Goal: Task Accomplishment & Management: Manage account settings

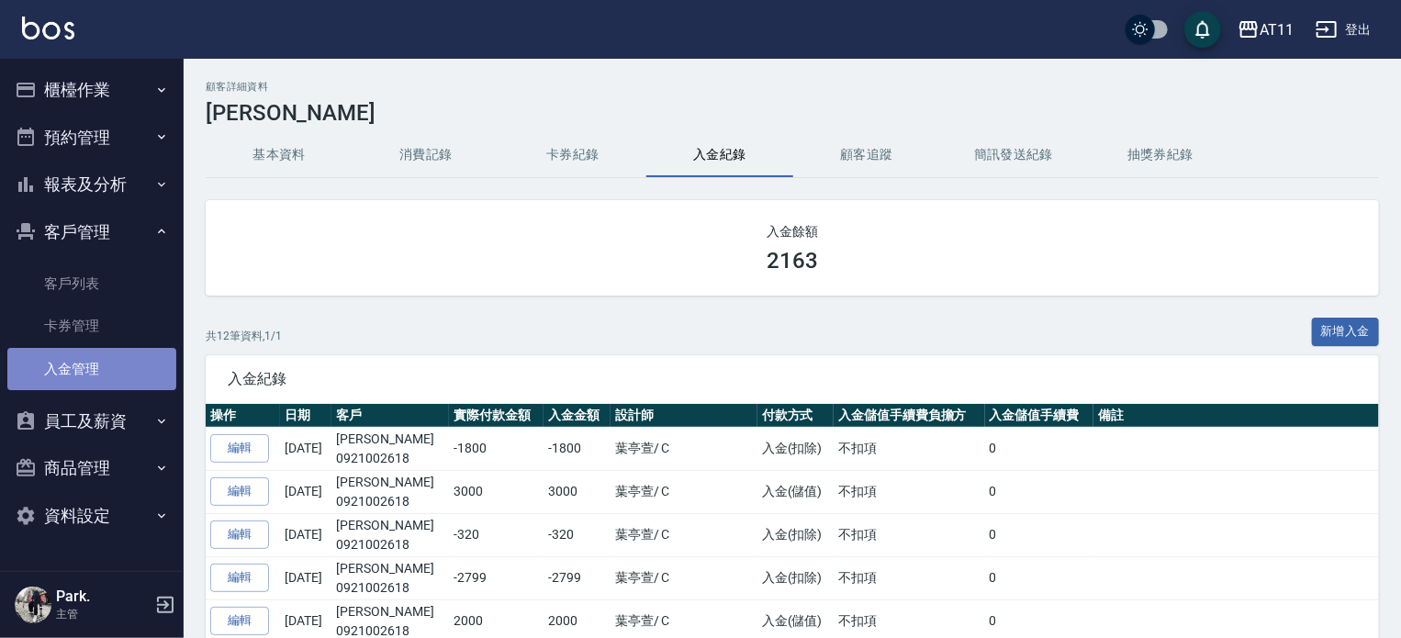
click at [85, 368] on link "入金管理" at bounding box center [91, 369] width 169 height 42
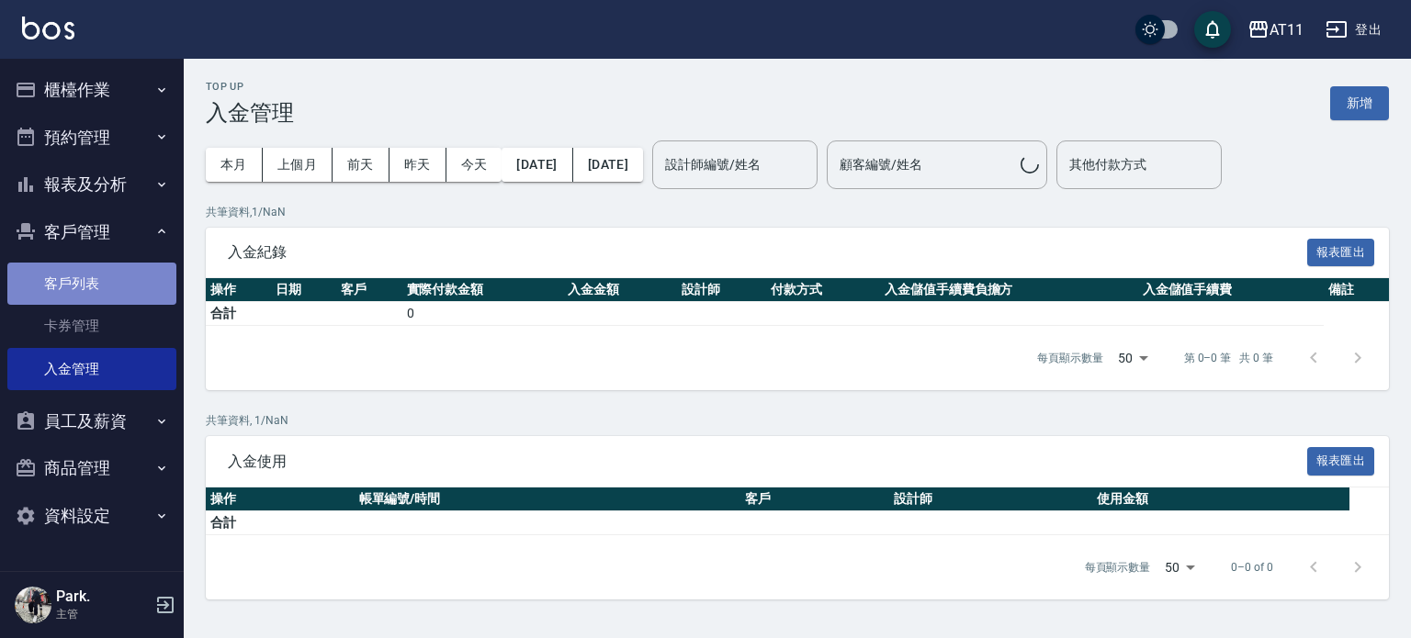
click at [78, 291] on link "客戶列表" at bounding box center [91, 284] width 169 height 42
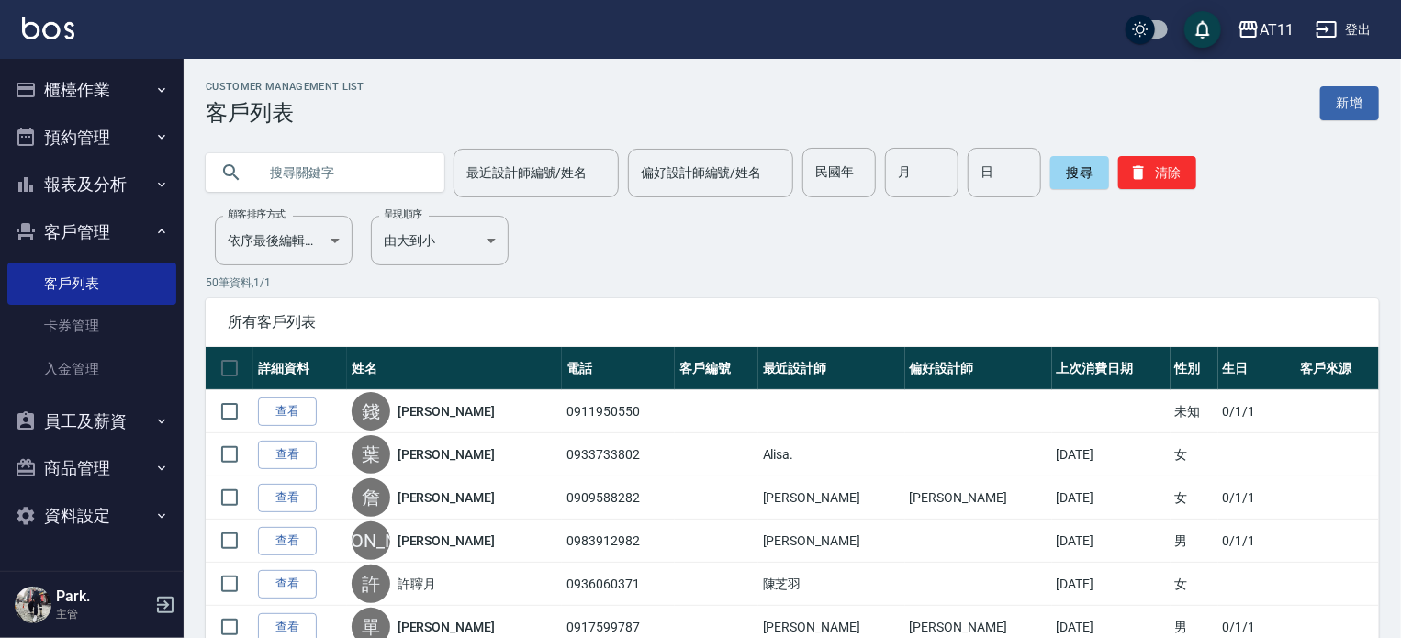
click at [314, 169] on input "text" at bounding box center [343, 173] width 173 height 50
type input "T"
type input "陳"
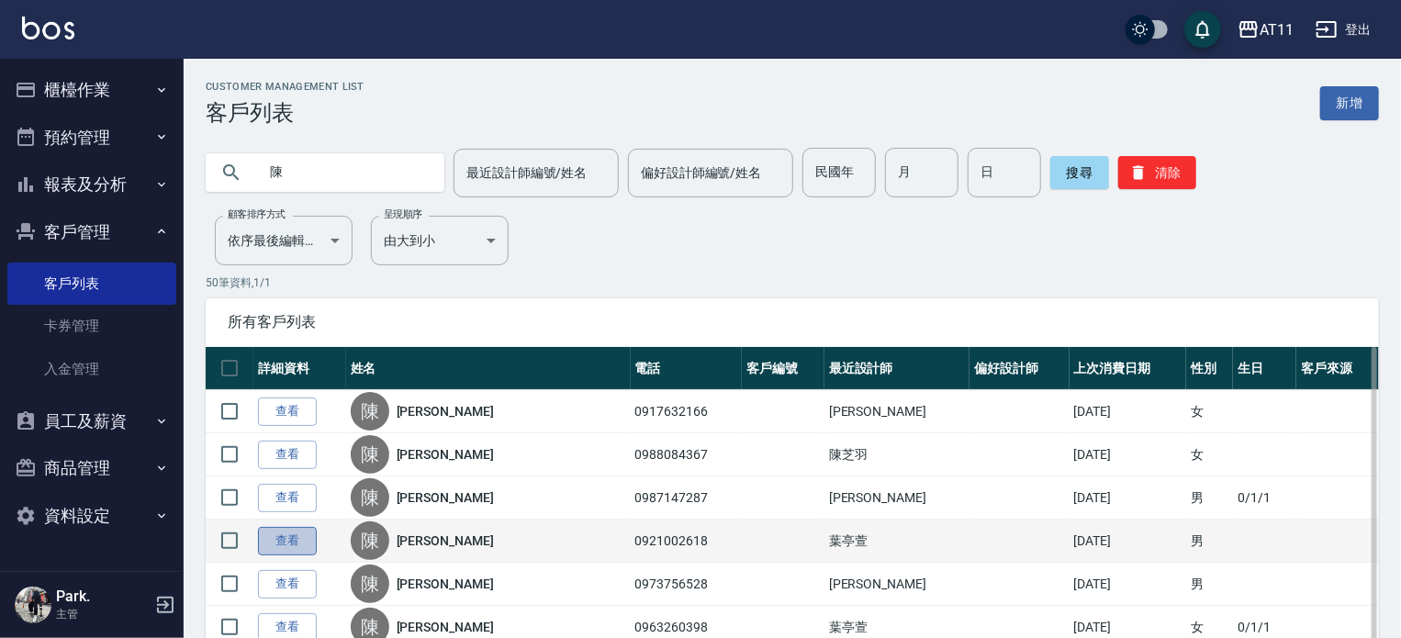
click at [294, 538] on link "查看" at bounding box center [287, 541] width 59 height 28
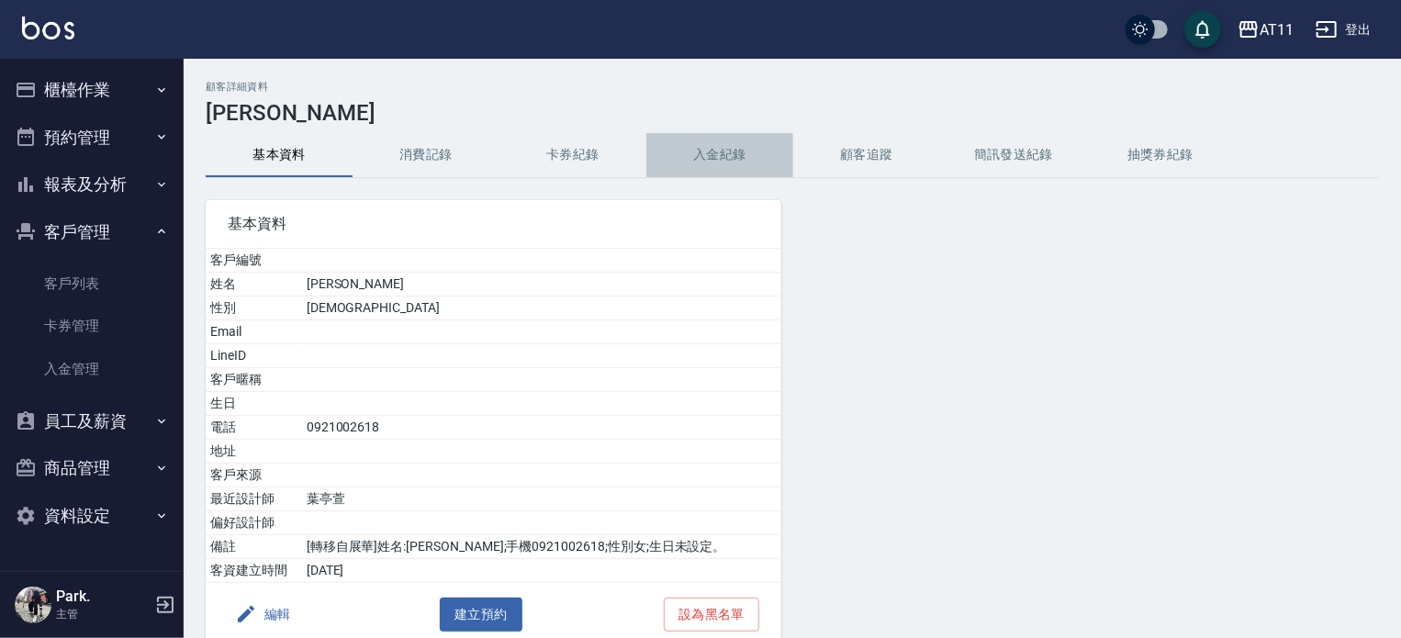
click at [706, 152] on button "入金紀錄" at bounding box center [719, 155] width 147 height 44
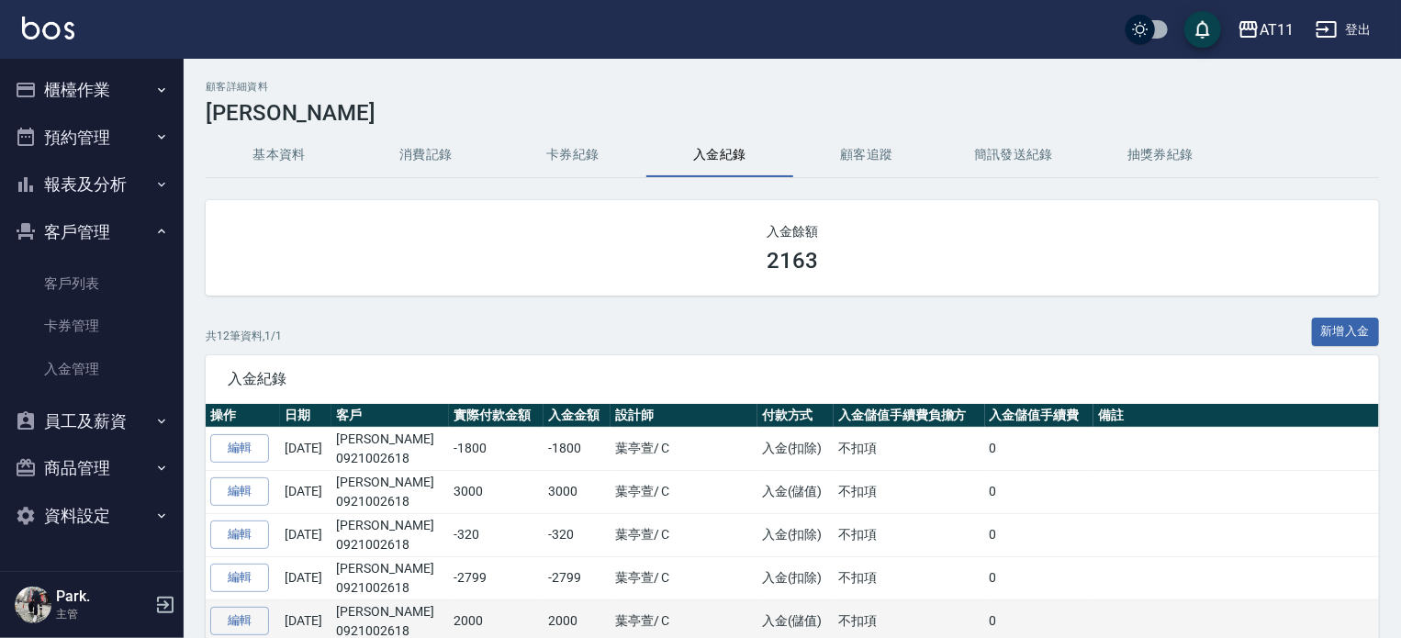
click at [1191, 613] on td at bounding box center [1237, 621] width 286 height 43
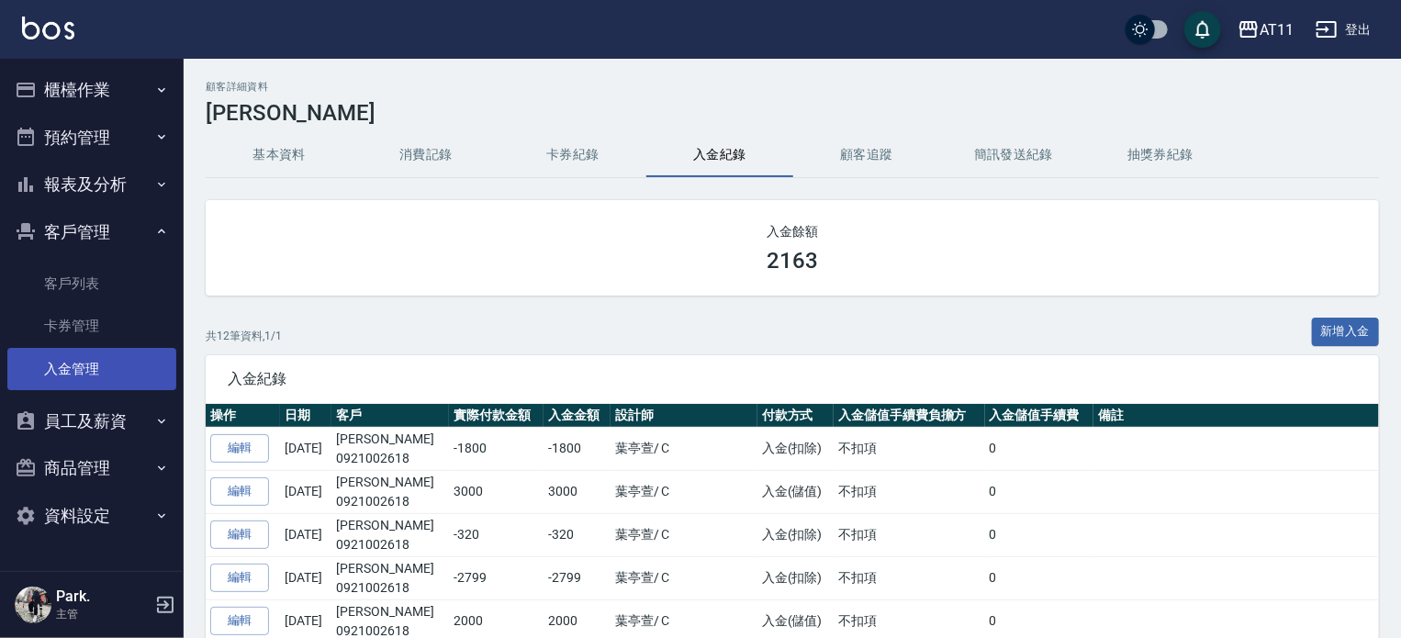
click at [96, 359] on link "入金管理" at bounding box center [91, 369] width 169 height 42
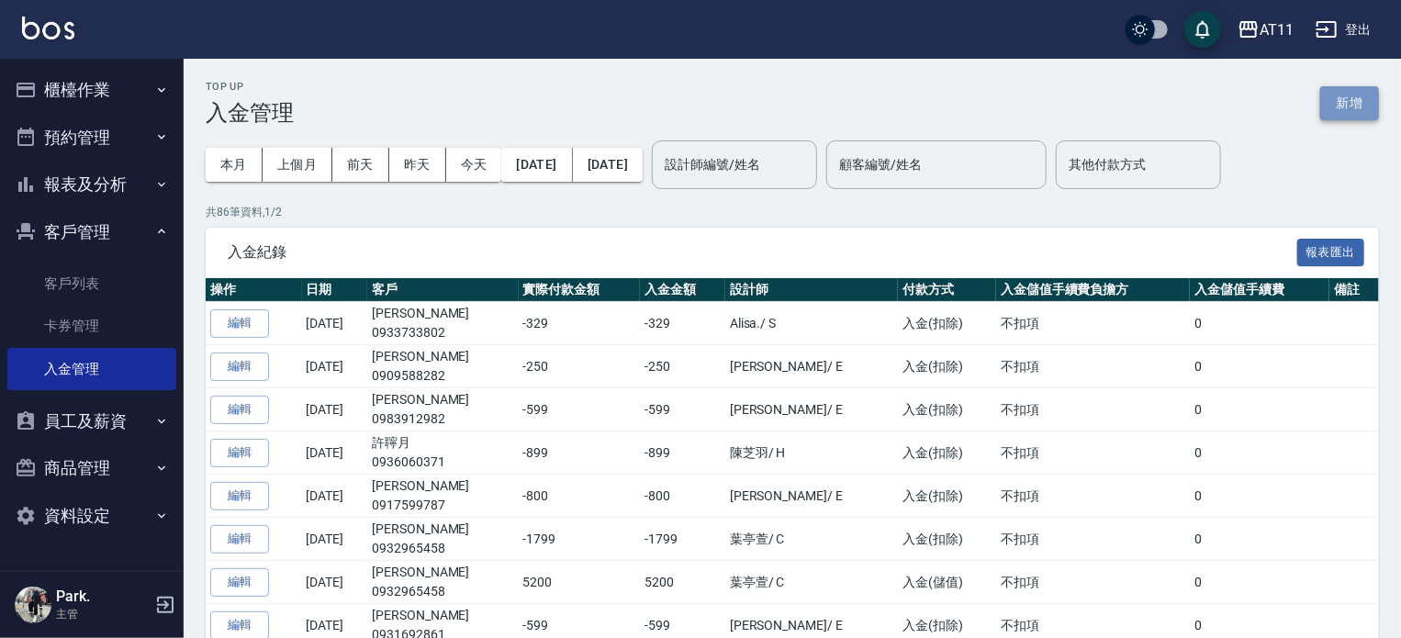
click at [1376, 97] on button "新增" at bounding box center [1350, 103] width 59 height 34
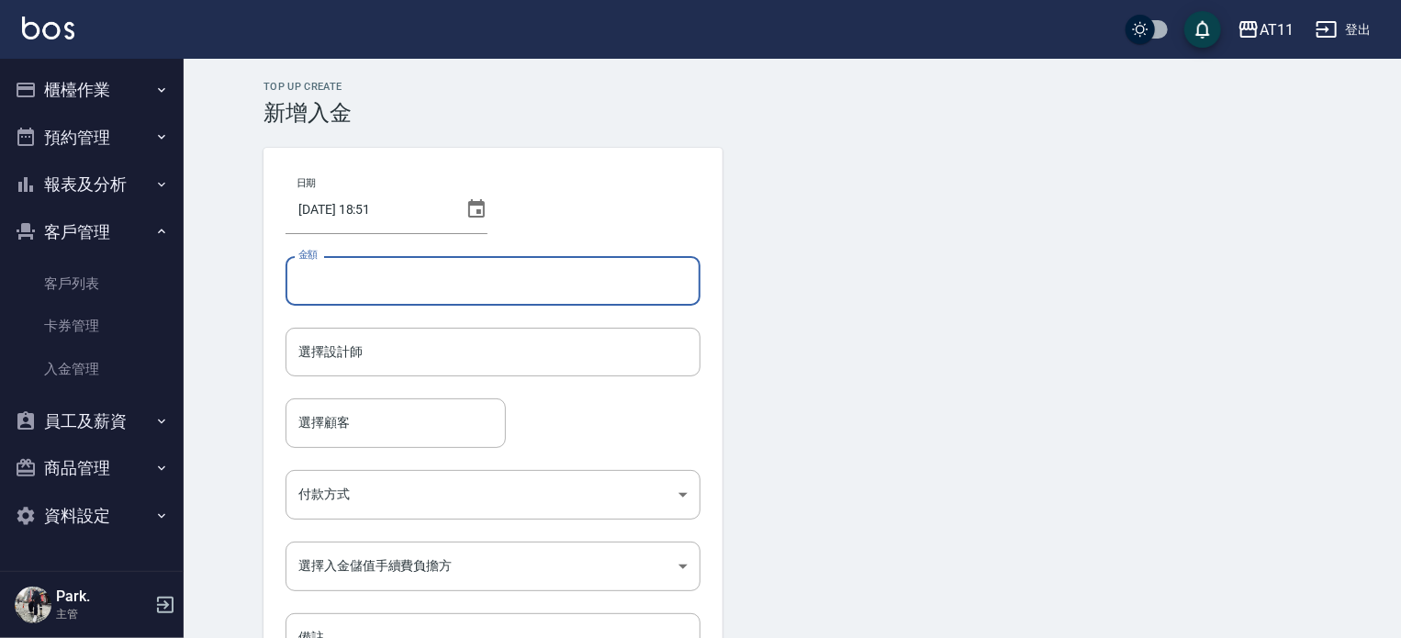
click at [414, 285] on input "金額" at bounding box center [493, 281] width 415 height 50
type input "2020"
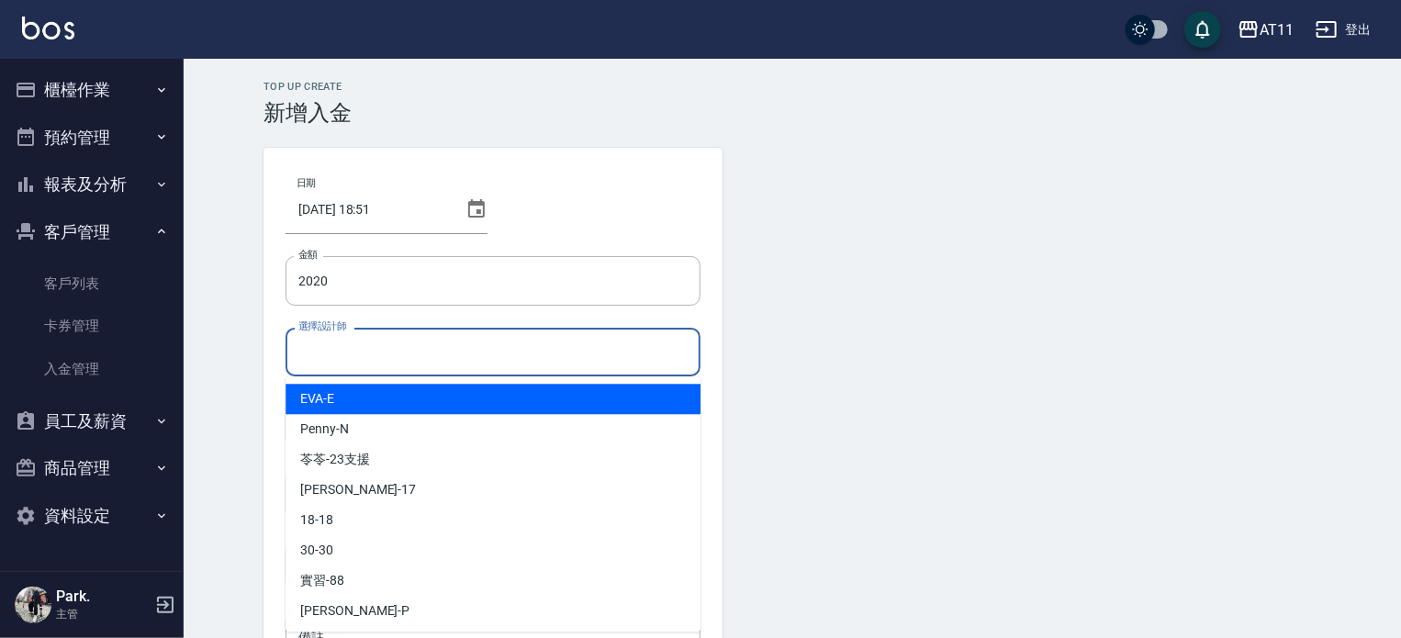
click at [444, 345] on input "選擇設計師" at bounding box center [493, 352] width 399 height 32
type input "ㄏ"
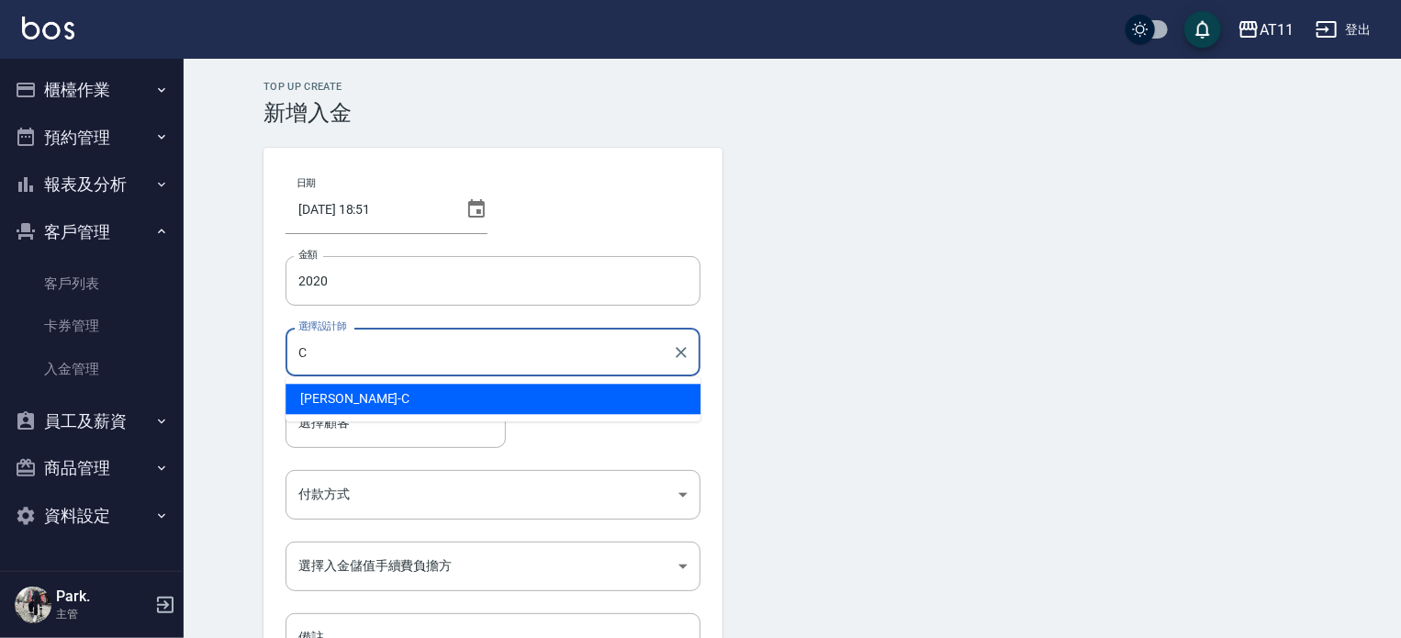
click at [451, 389] on div "Connie -C" at bounding box center [493, 399] width 415 height 30
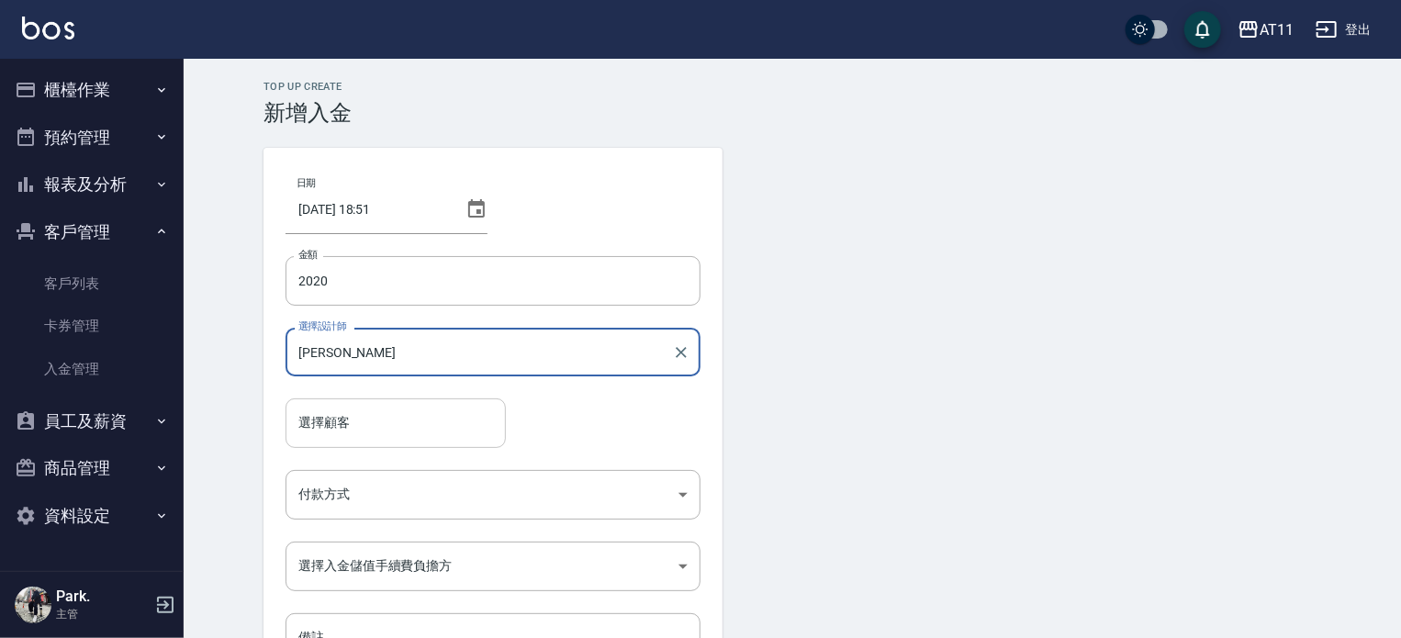
type input "Connie-C"
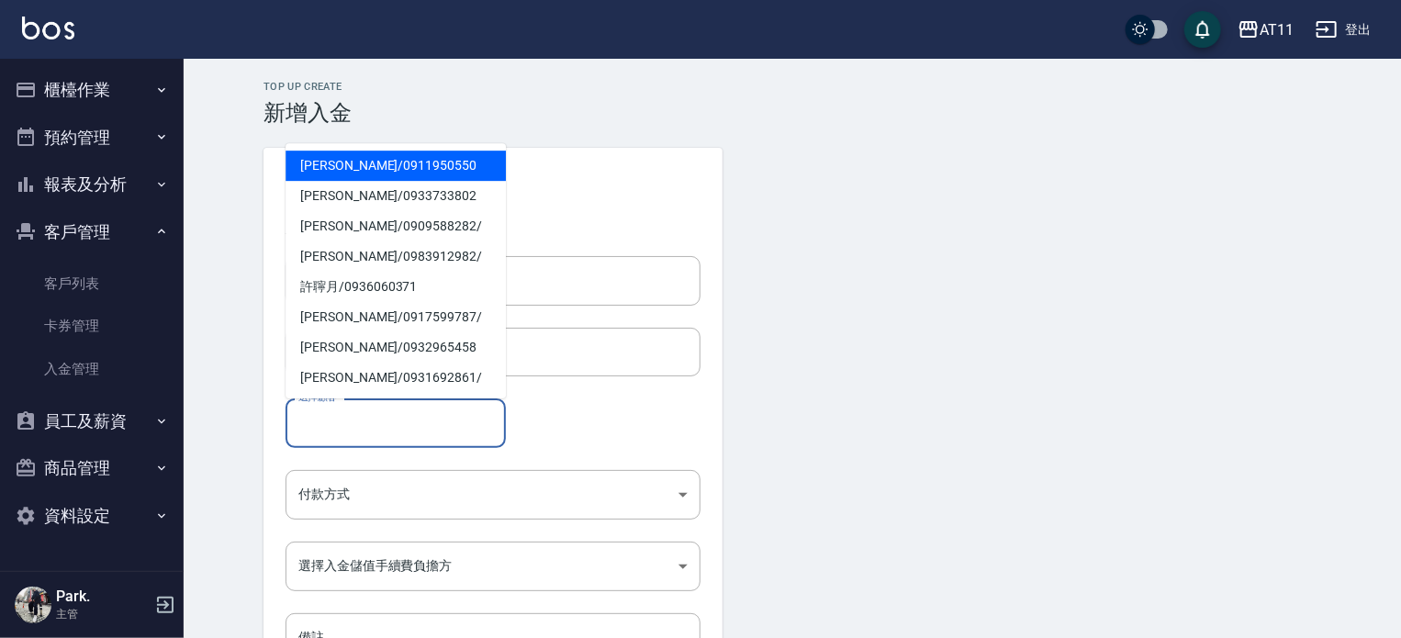
click at [413, 421] on input "選擇顧客" at bounding box center [396, 423] width 204 height 32
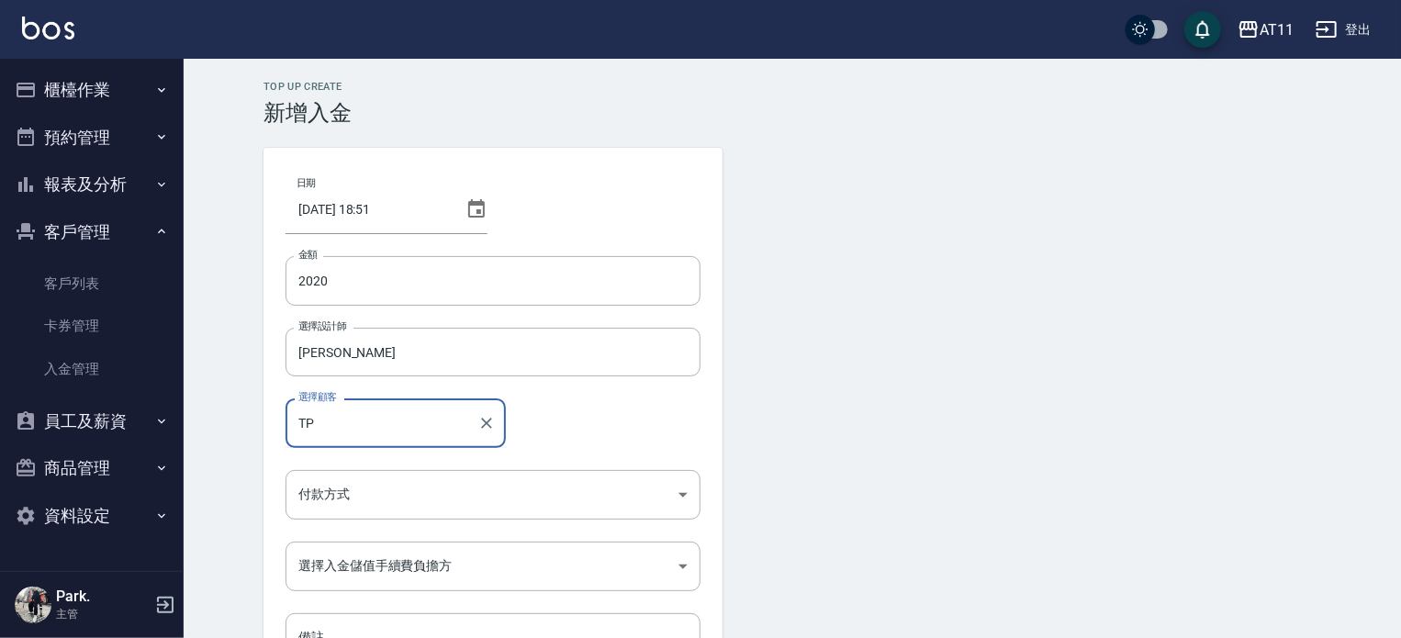
type input "T"
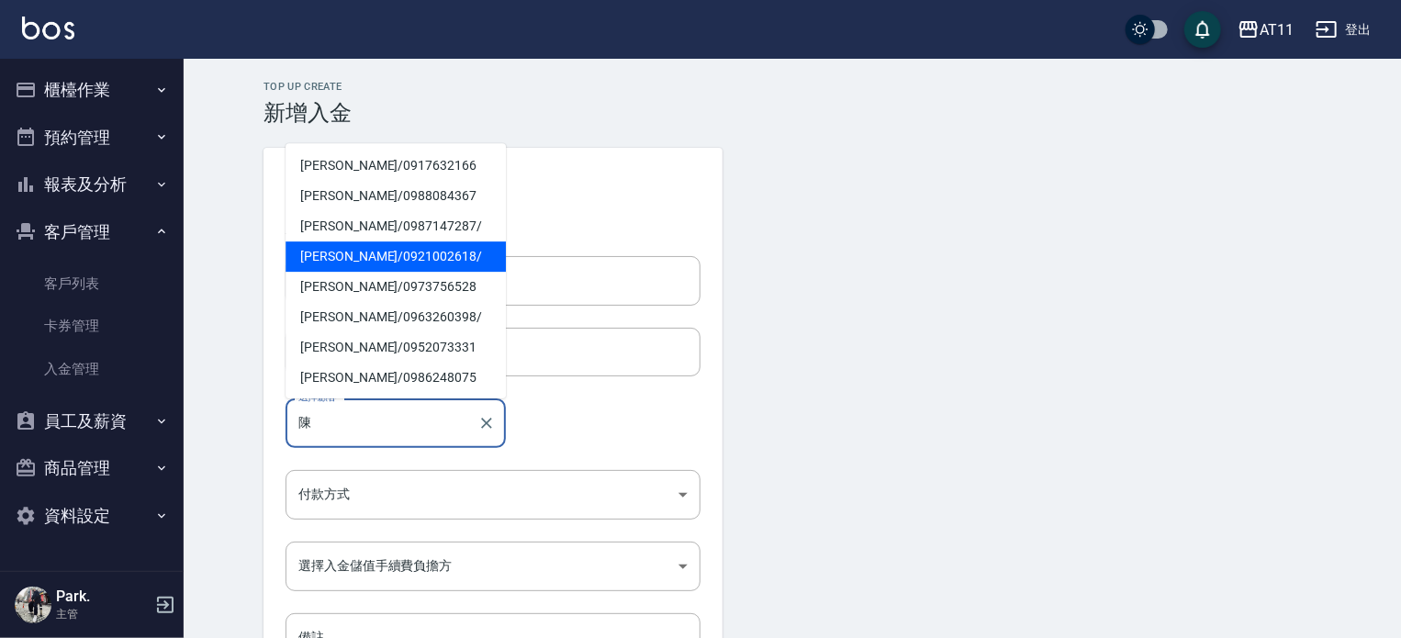
click at [328, 260] on span "陳秀菁 / 0921002618 /" at bounding box center [396, 257] width 220 height 30
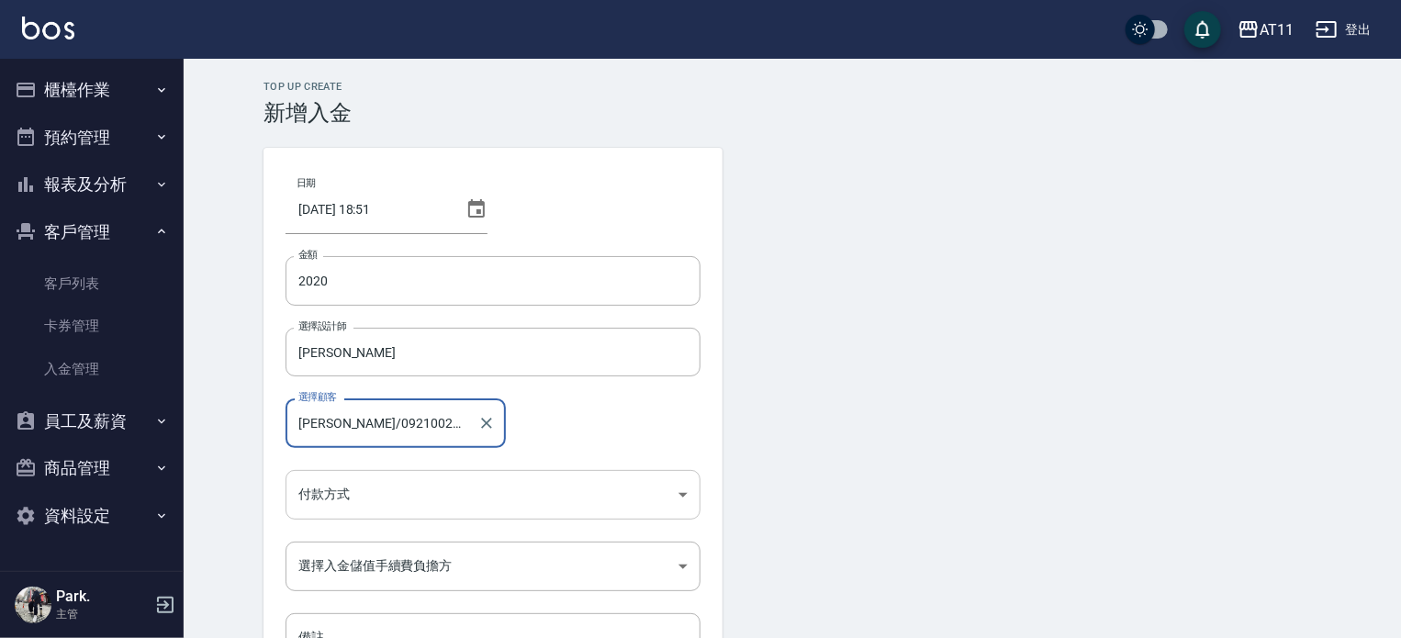
type input "陳秀菁/0921002618/"
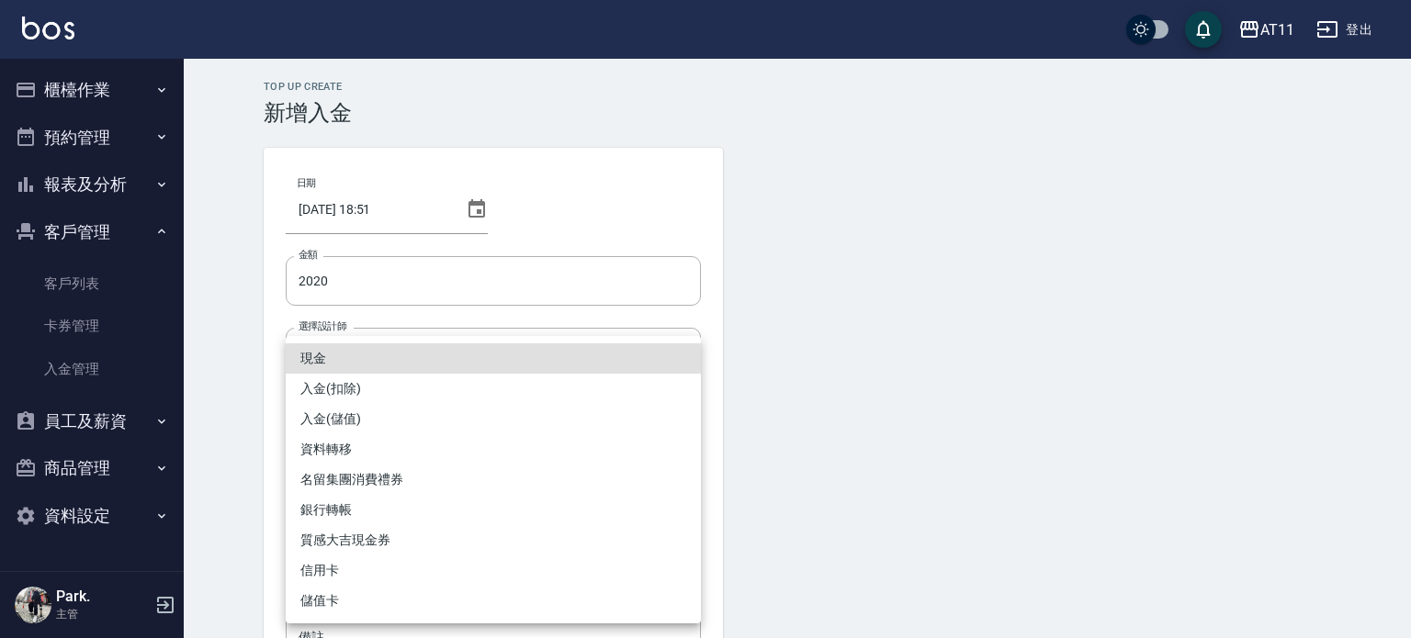
click at [457, 489] on body "AT11 登出 櫃檯作業 打帳單 帳單列表 現金收支登錄 材料自購登錄 每日結帳 排班表 現場電腦打卡 掃碼打卡 預約管理 預約管理 單日預約紀錄 單週預約紀…" at bounding box center [705, 381] width 1411 height 762
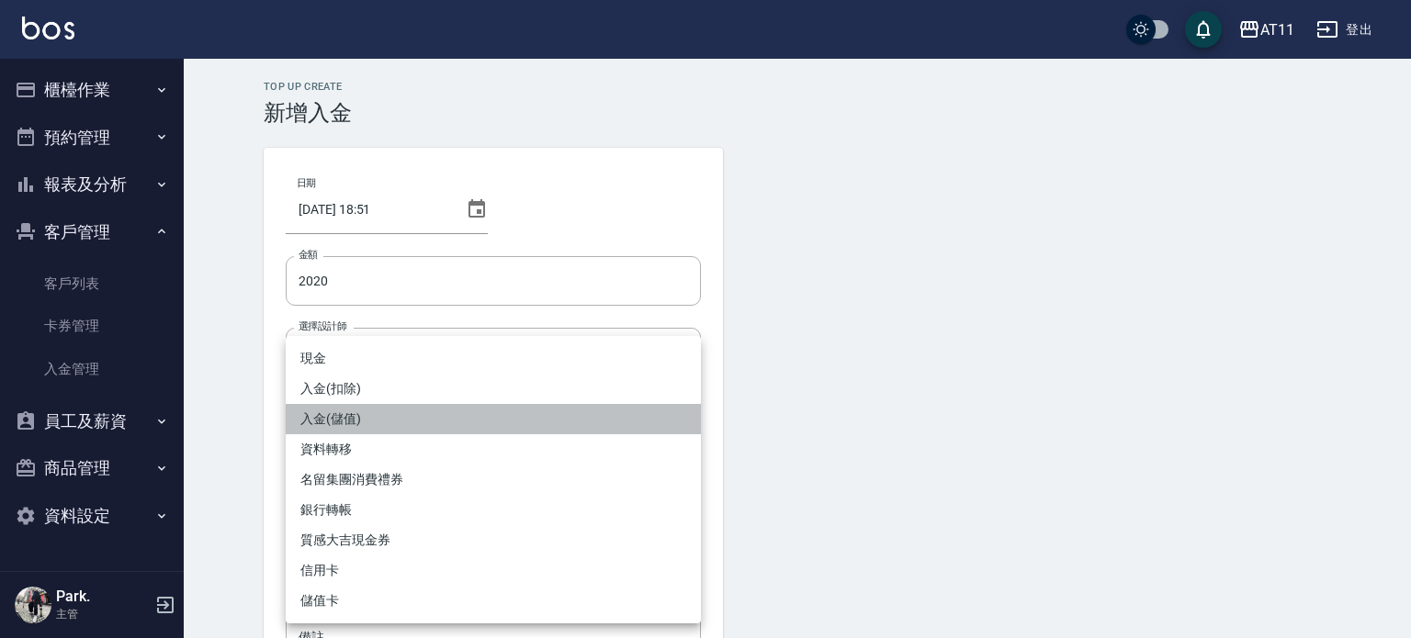
click at [455, 429] on li "入金(儲值)" at bounding box center [493, 419] width 415 height 30
type input "入金(儲值)"
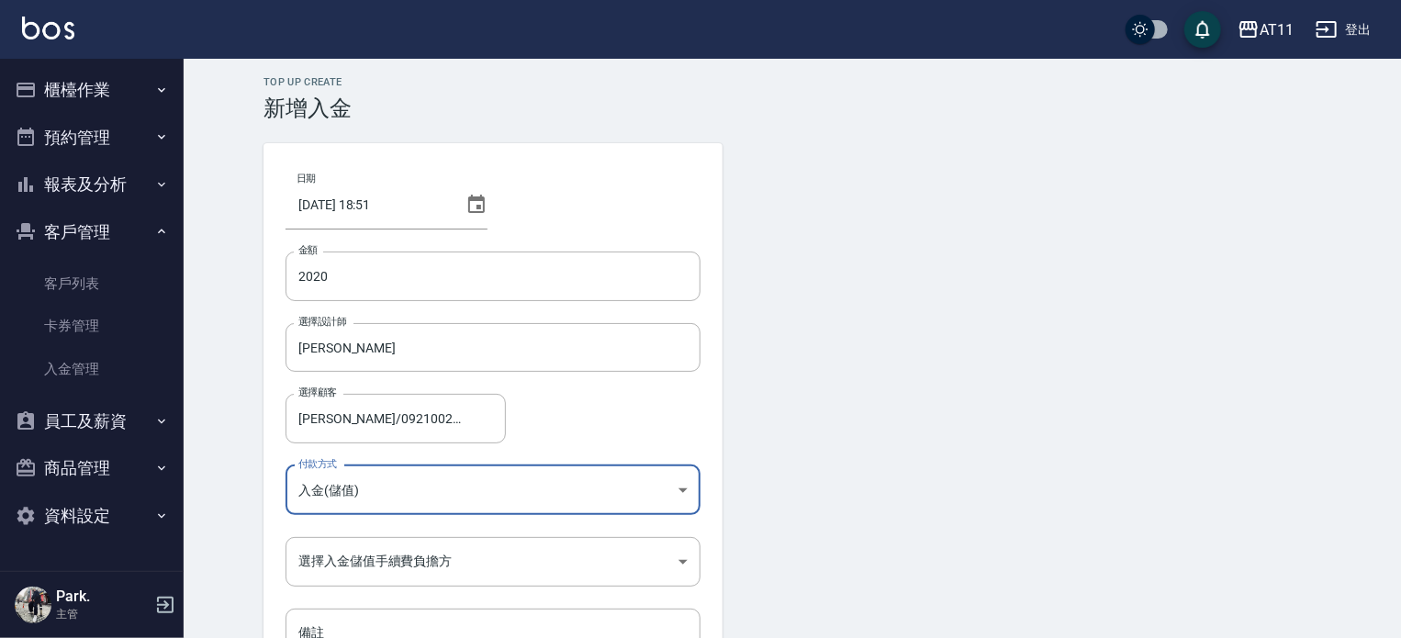
scroll to position [124, 0]
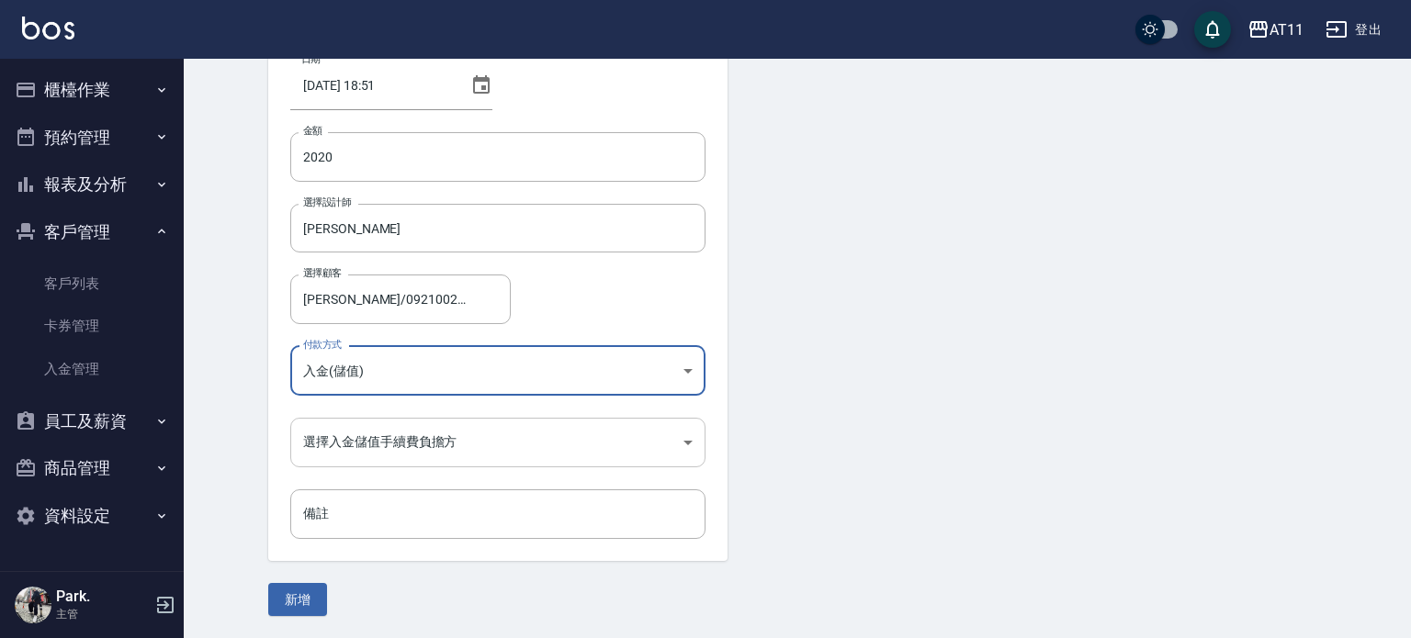
click at [500, 447] on body "AT11 登出 櫃檯作業 打帳單 帳單列表 現金收支登錄 材料自購登錄 每日結帳 排班表 現場電腦打卡 掃碼打卡 預約管理 預約管理 單日預約紀錄 單週預約紀…" at bounding box center [705, 257] width 1411 height 762
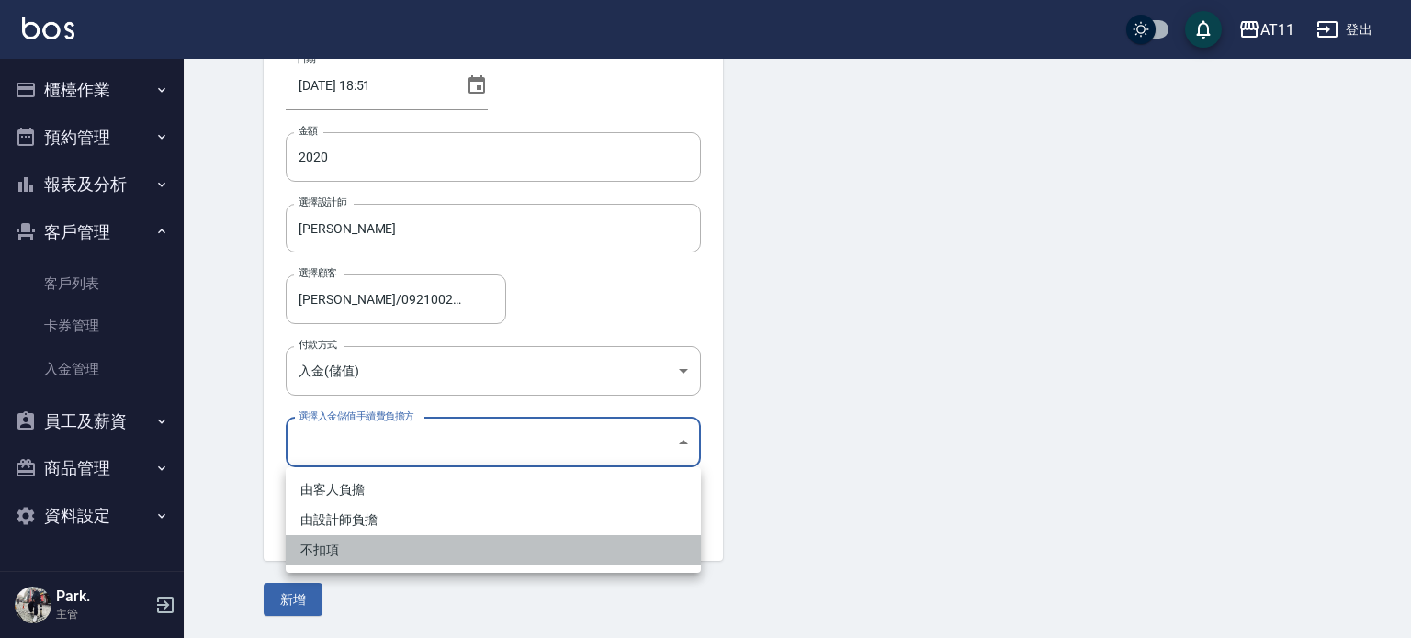
click at [451, 550] on li "不扣項" at bounding box center [493, 550] width 415 height 30
type input "WITHOUTHANDLINGFEE"
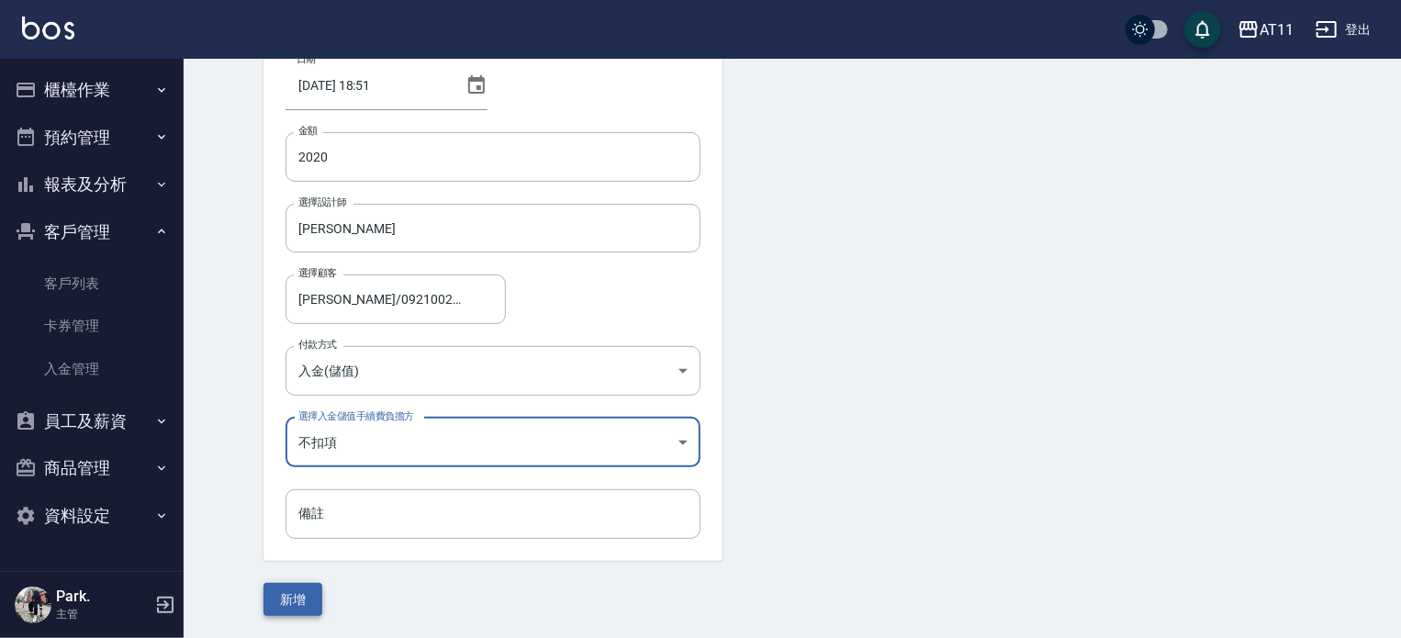
click at [302, 594] on button "新增" at bounding box center [293, 600] width 59 height 34
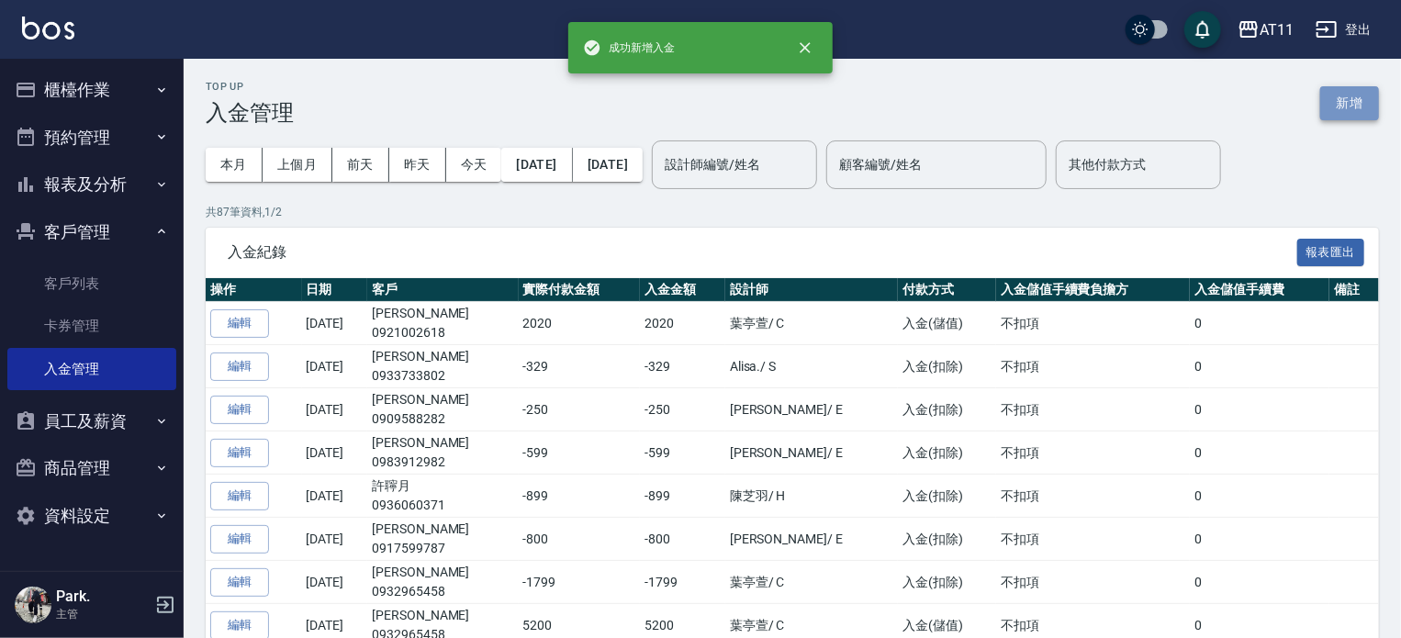
click at [1344, 103] on button "新增" at bounding box center [1350, 103] width 59 height 34
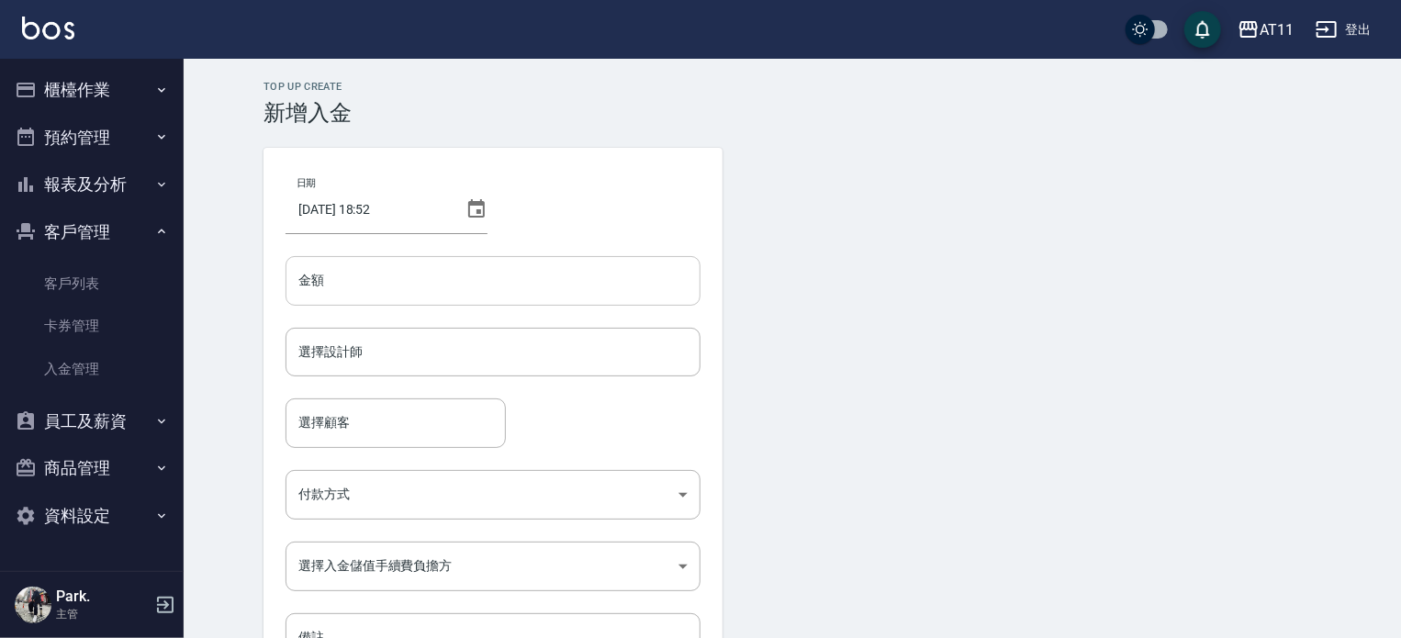
click at [485, 276] on input "金額" at bounding box center [493, 281] width 415 height 50
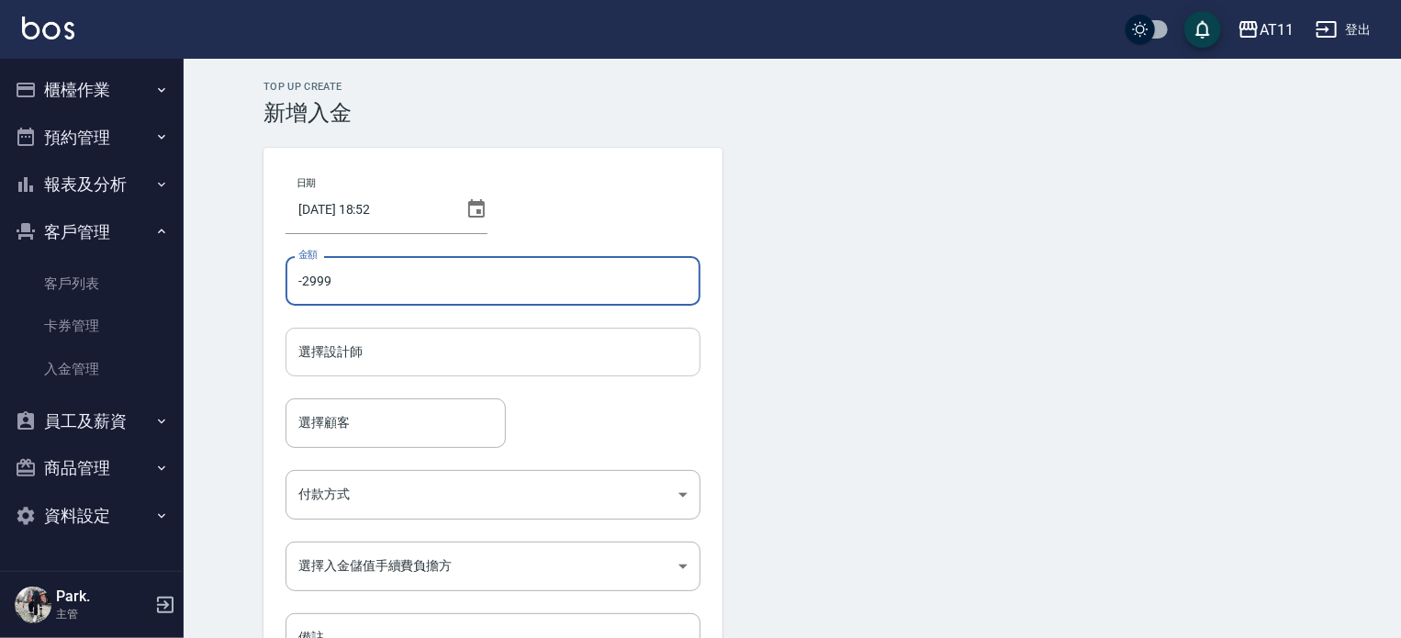
type input "-2999"
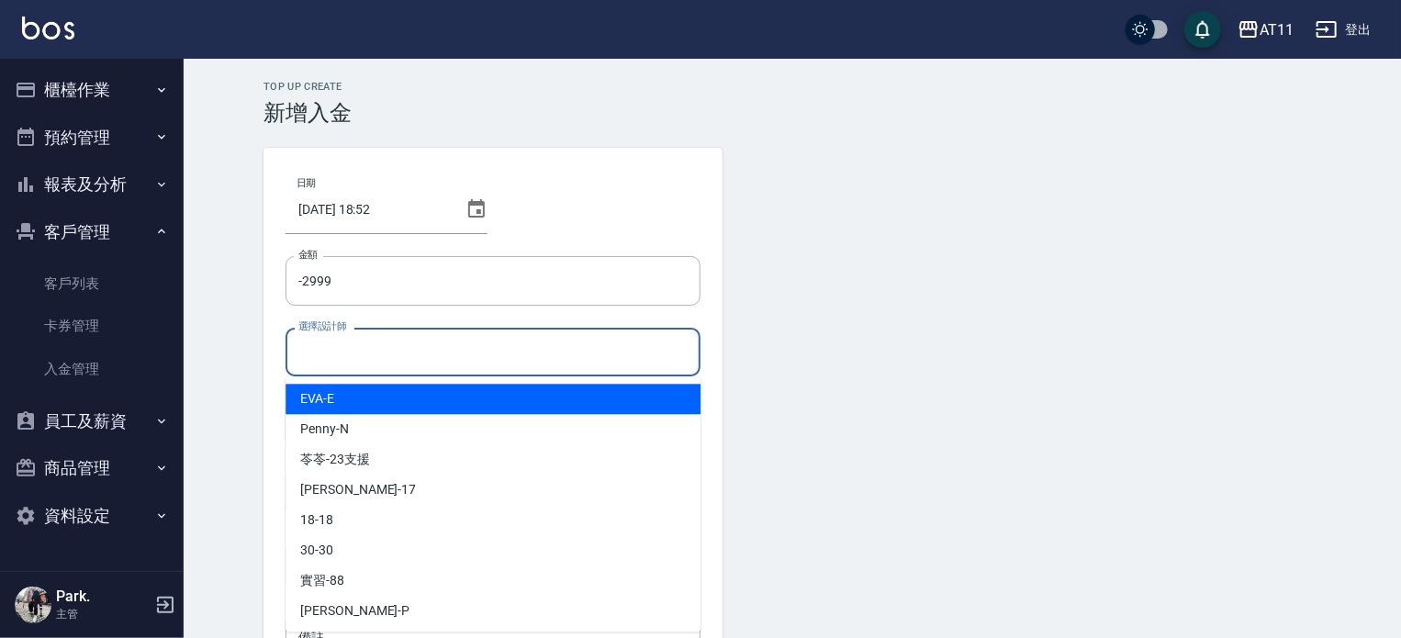
click at [470, 351] on input "選擇設計師" at bounding box center [493, 352] width 399 height 32
type input "ㄏ"
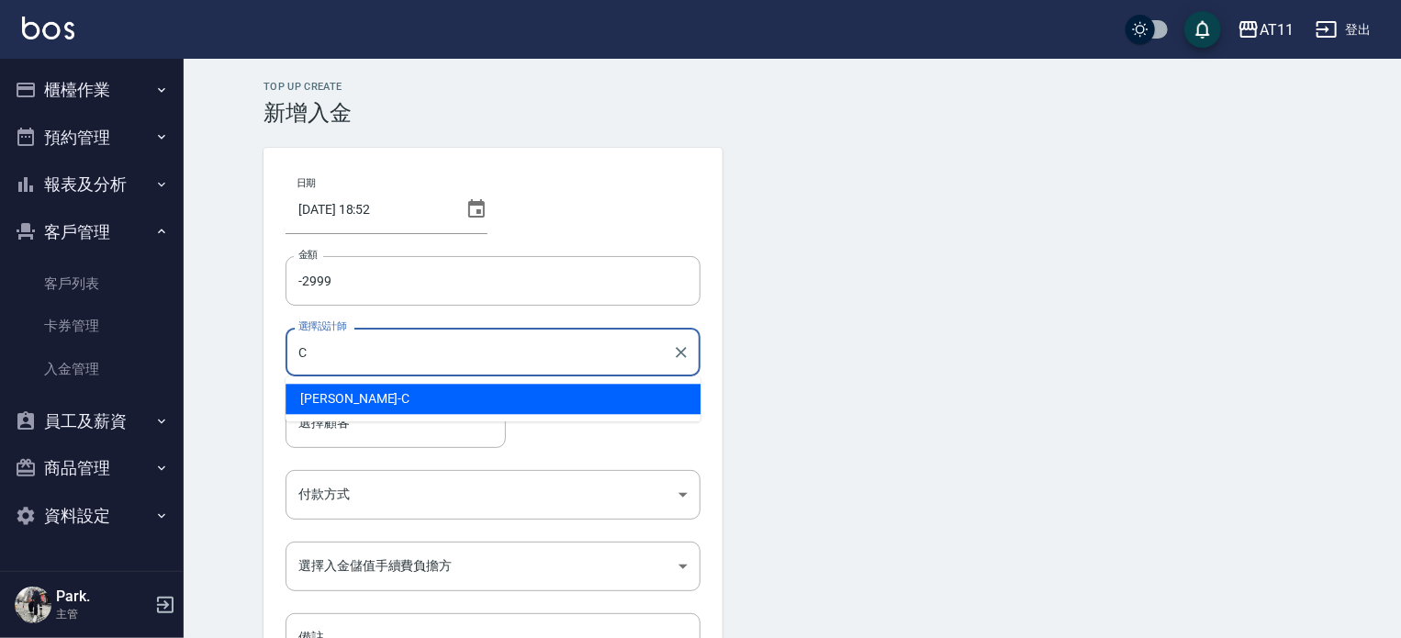
click at [470, 392] on div "Connie -C" at bounding box center [493, 399] width 415 height 30
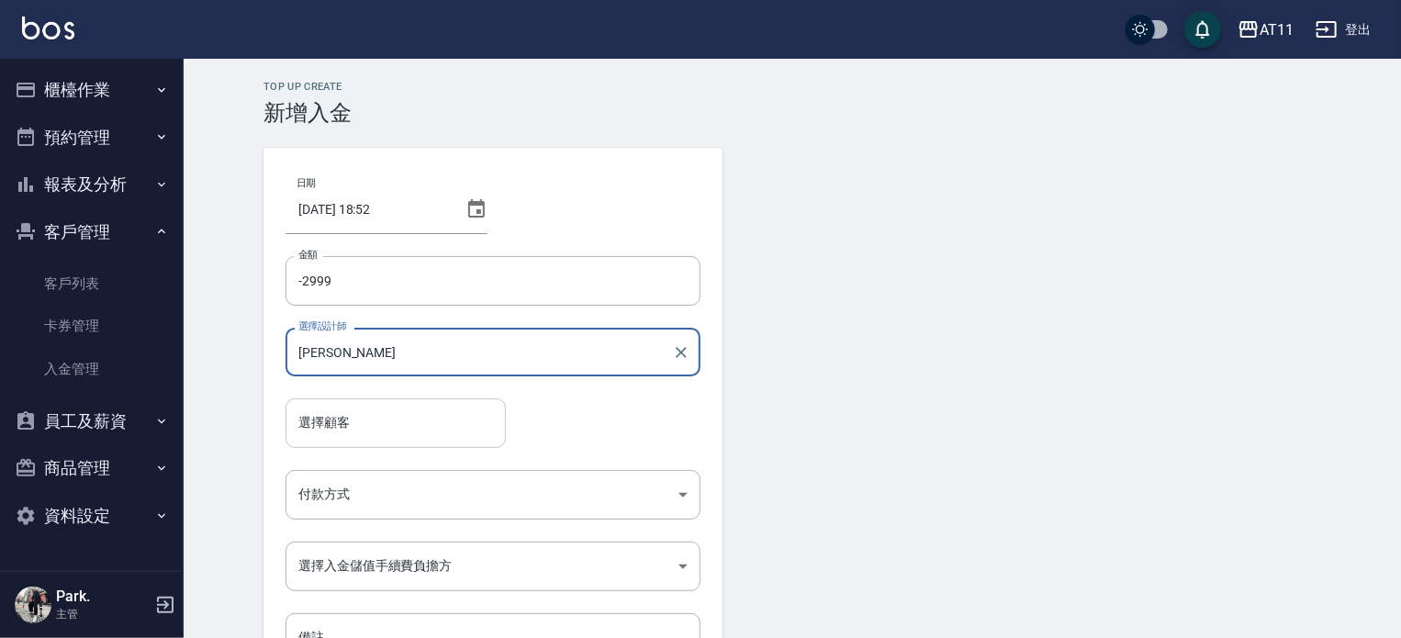
type input "Connie-C"
click at [433, 429] on input "選擇顧客" at bounding box center [396, 423] width 204 height 32
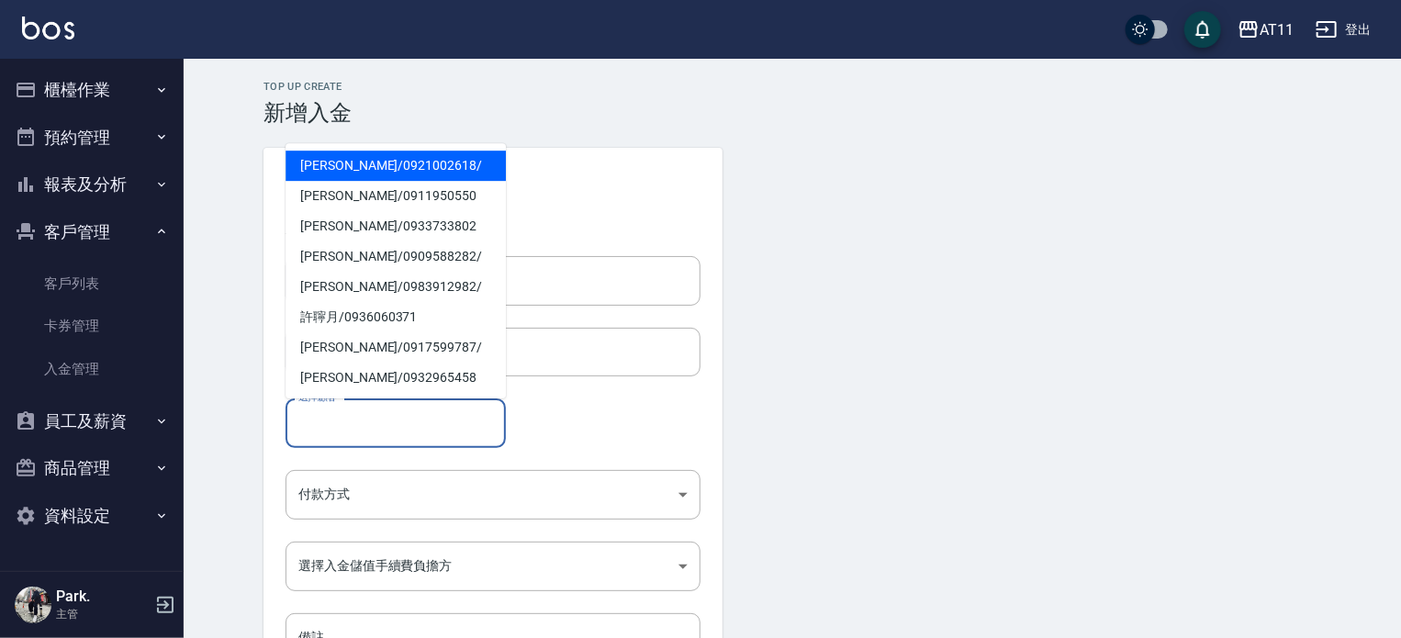
click at [347, 161] on span "陳秀菁 / 0921002618 /" at bounding box center [396, 166] width 220 height 30
type input "陳秀菁/0921002618/"
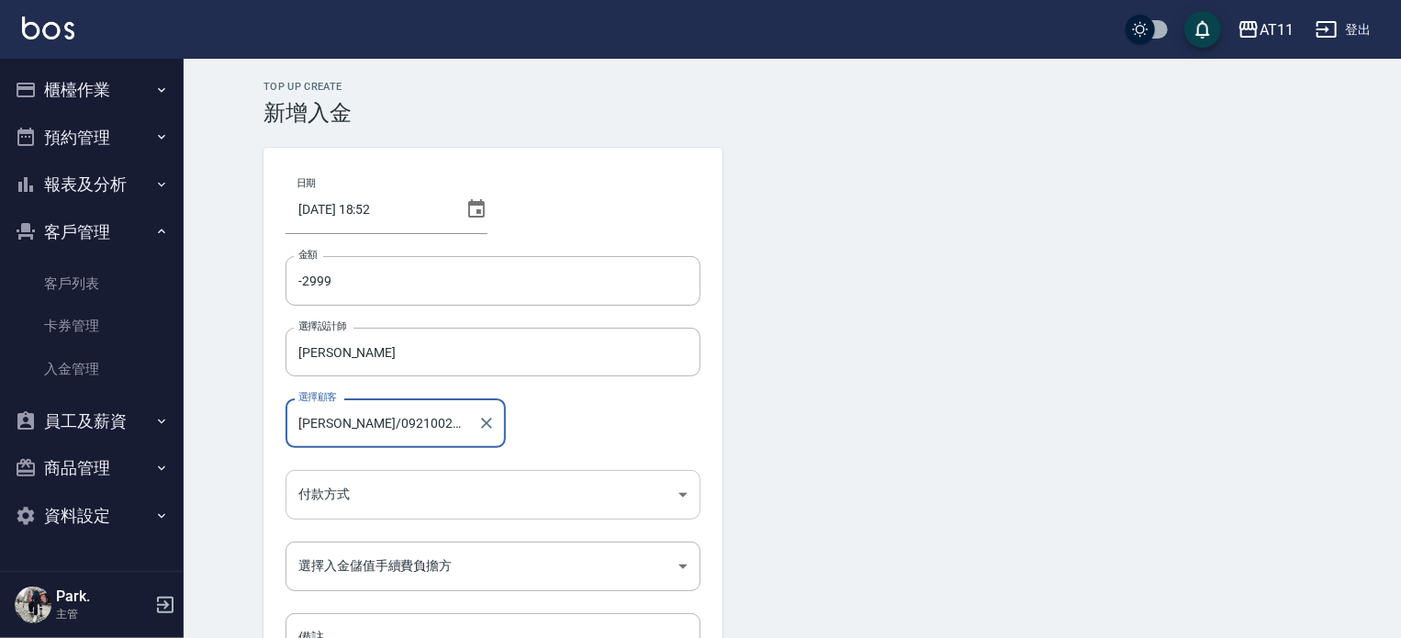
click at [400, 498] on body "AT11 登出 櫃檯作業 打帳單 帳單列表 現金收支登錄 材料自購登錄 每日結帳 排班表 現場電腦打卡 掃碼打卡 預約管理 預約管理 單日預約紀錄 單週預約紀…" at bounding box center [700, 381] width 1401 height 762
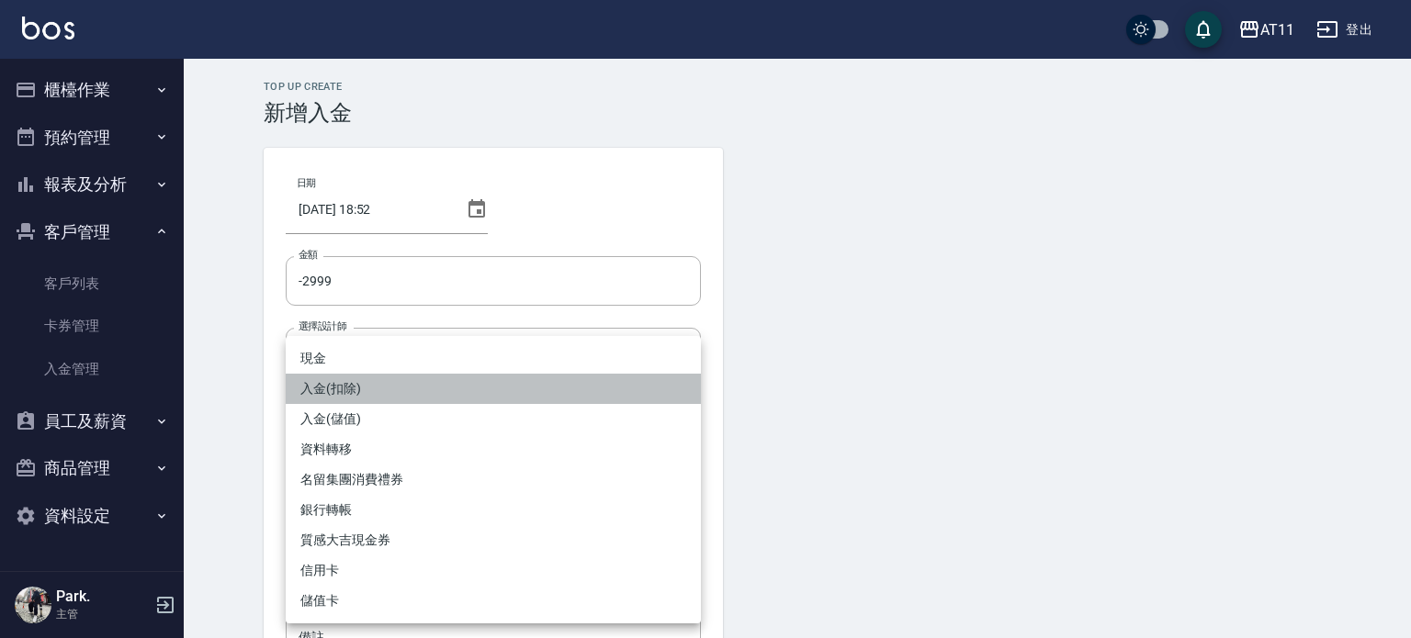
click at [415, 392] on li "入金(扣除)" at bounding box center [493, 389] width 415 height 30
type input "入金(扣除)"
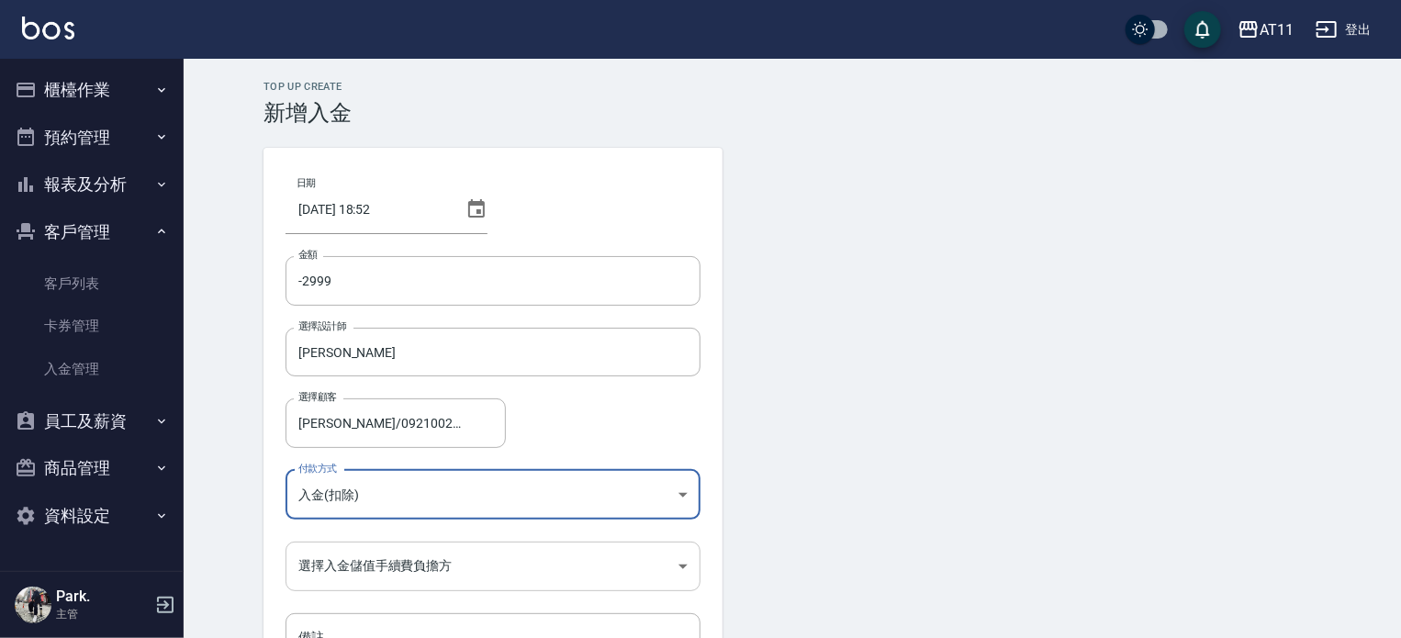
click at [446, 577] on body "AT11 登出 櫃檯作業 打帳單 帳單列表 現金收支登錄 材料自購登錄 每日結帳 排班表 現場電腦打卡 掃碼打卡 預約管理 預約管理 單日預約紀錄 單週預約紀…" at bounding box center [700, 381] width 1401 height 762
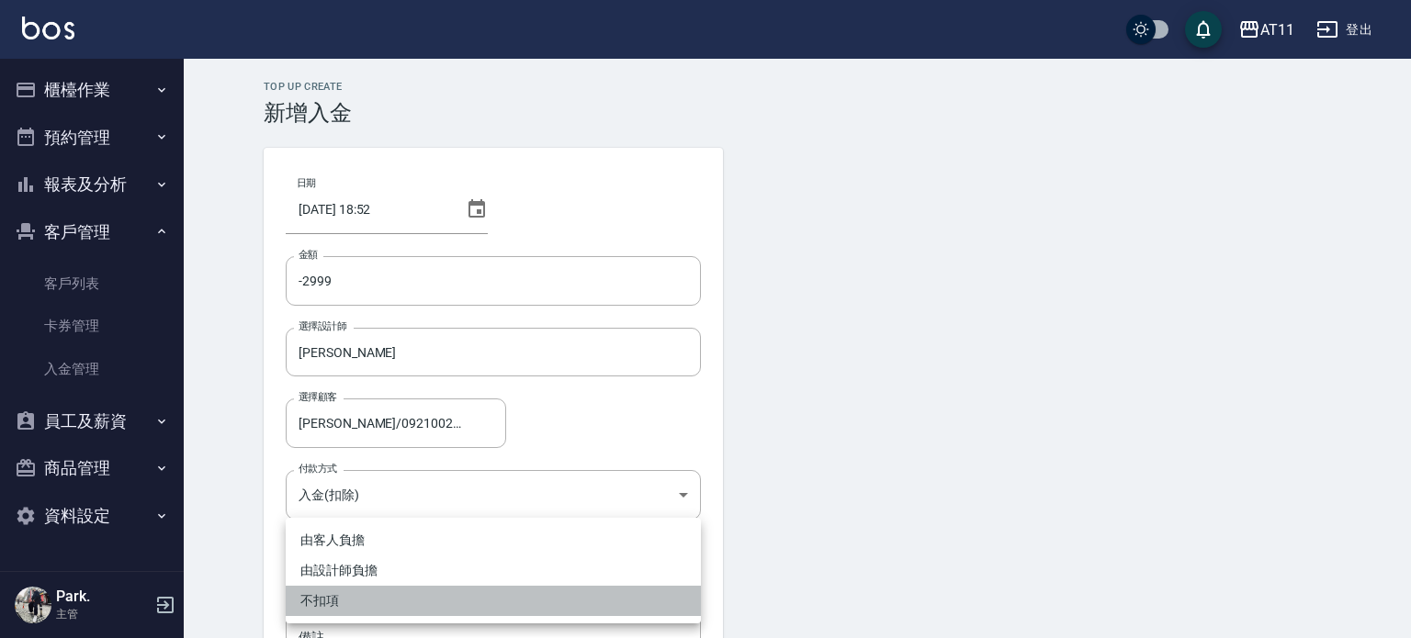
click at [444, 598] on li "不扣項" at bounding box center [493, 601] width 415 height 30
type input "WITHOUTHANDLINGFEE"
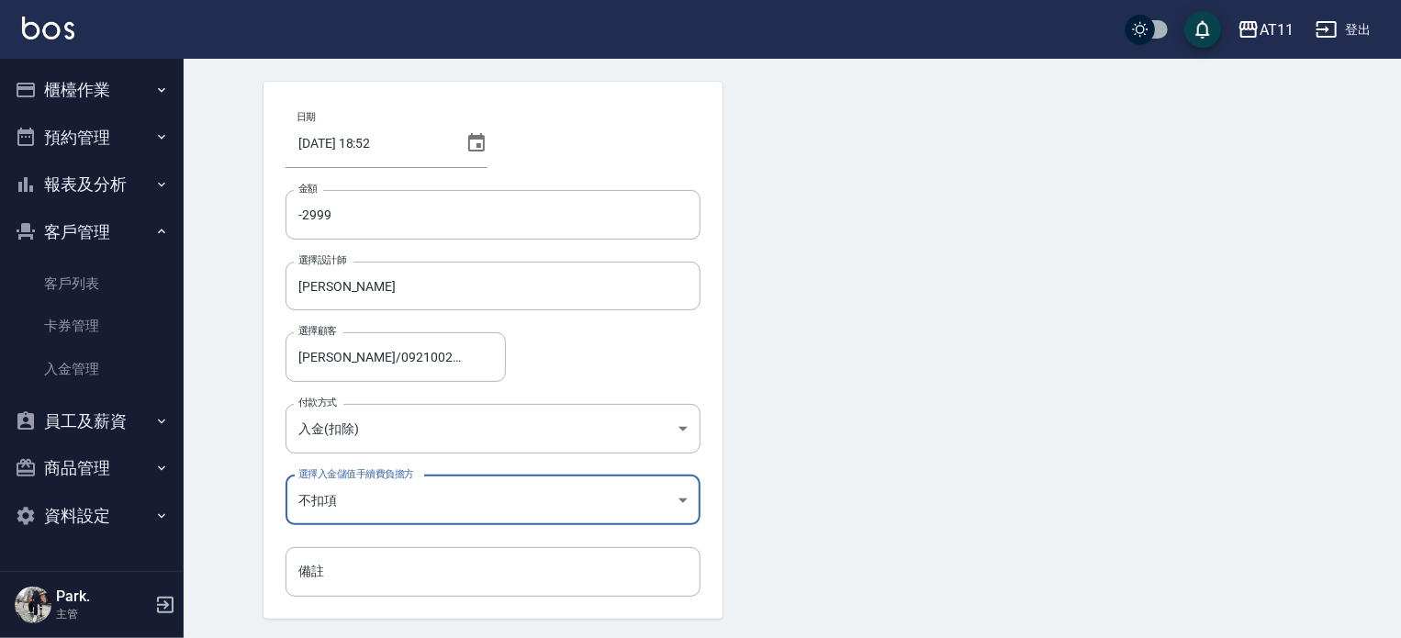
scroll to position [124, 0]
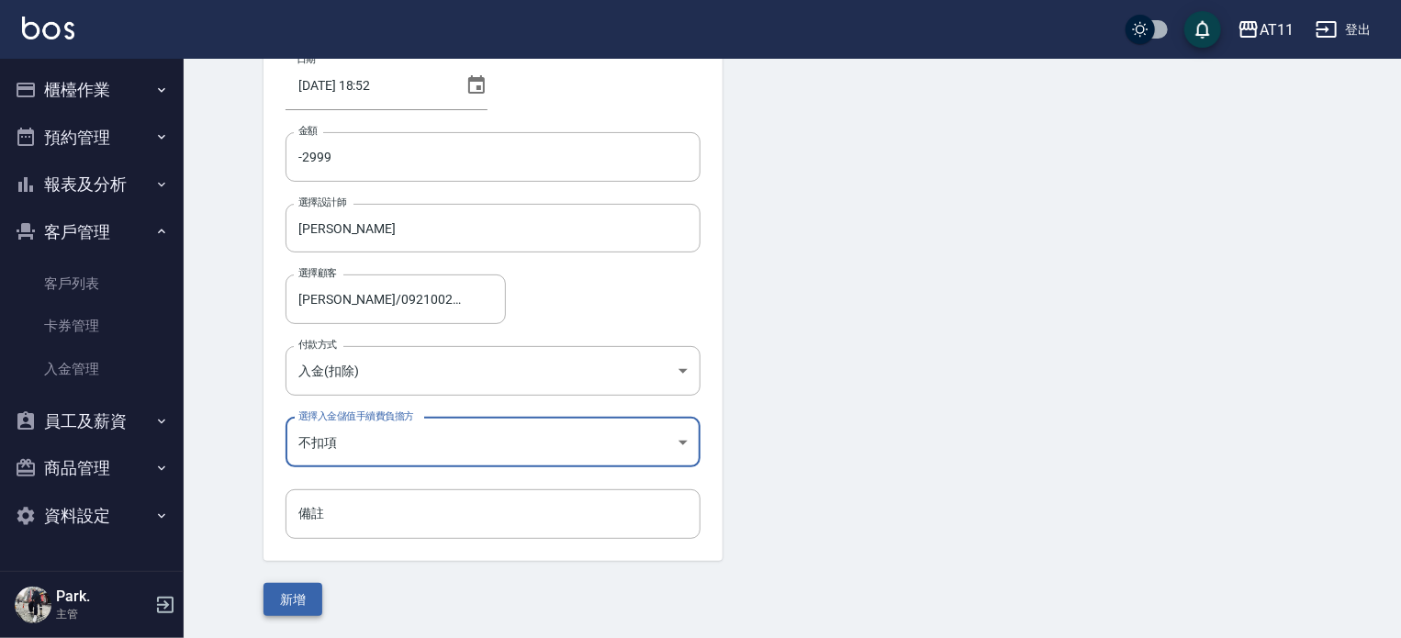
click at [284, 584] on button "新增" at bounding box center [293, 600] width 59 height 34
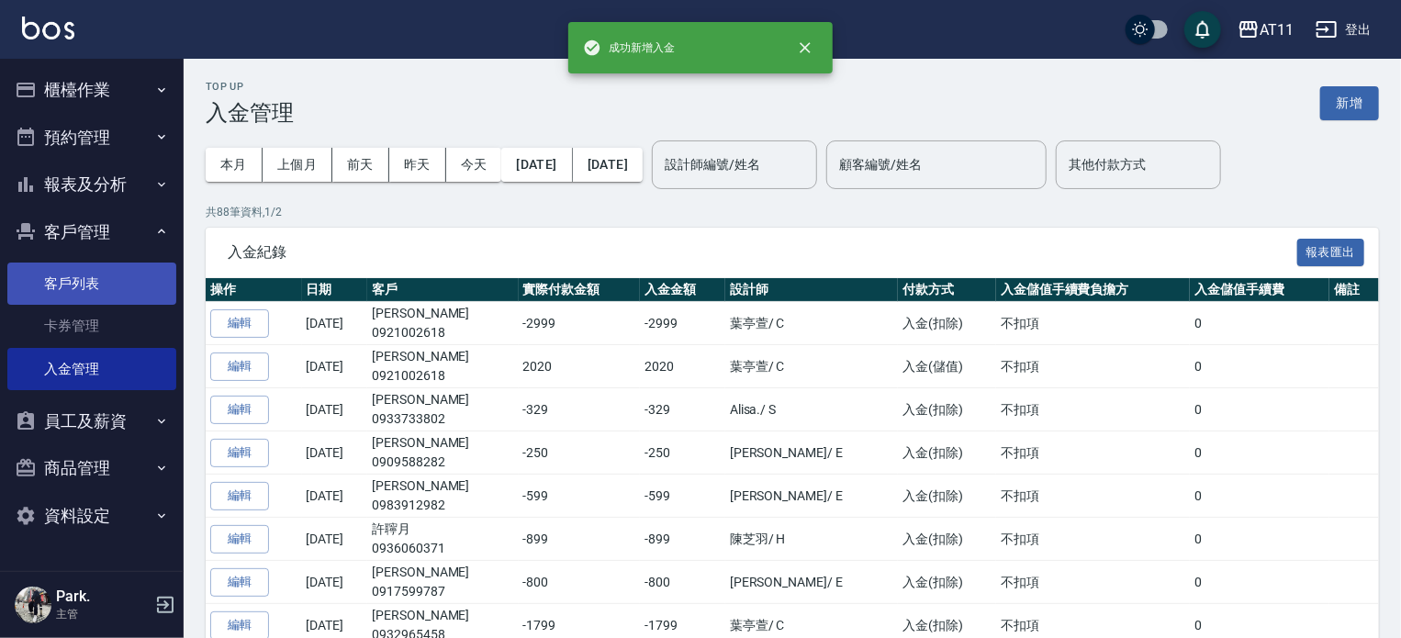
click at [91, 275] on link "客戶列表" at bounding box center [91, 284] width 169 height 42
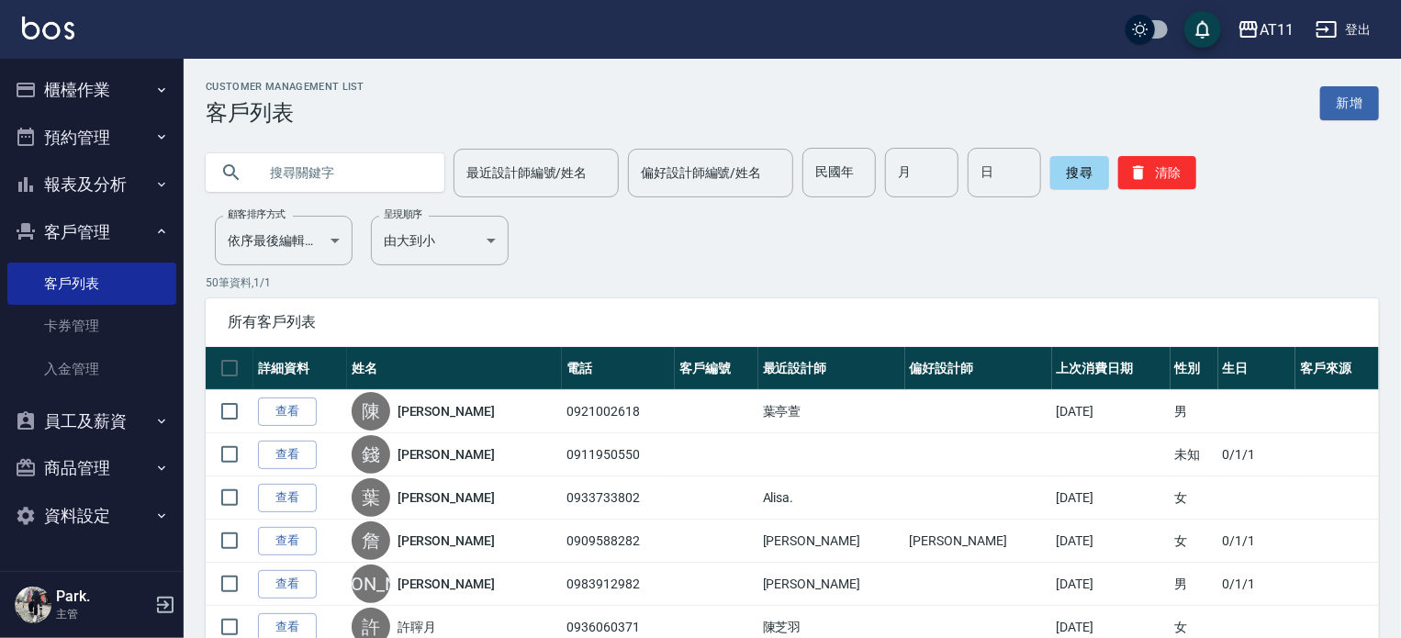
drag, startPoint x: 286, startPoint y: 410, endPoint x: 293, endPoint y: 359, distance: 51.9
click at [286, 409] on link "查看" at bounding box center [287, 412] width 59 height 28
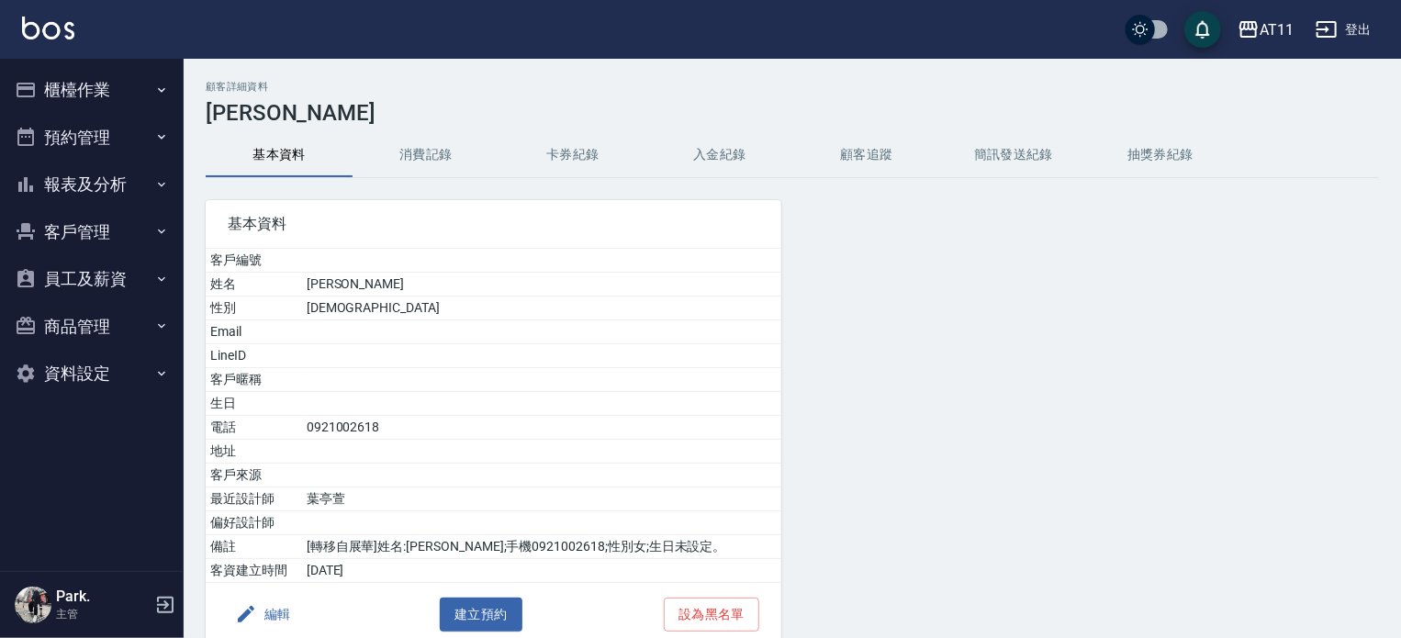
click at [725, 161] on button "入金紀錄" at bounding box center [719, 155] width 147 height 44
